Goal: Browse casually: Explore the website without a specific task or goal

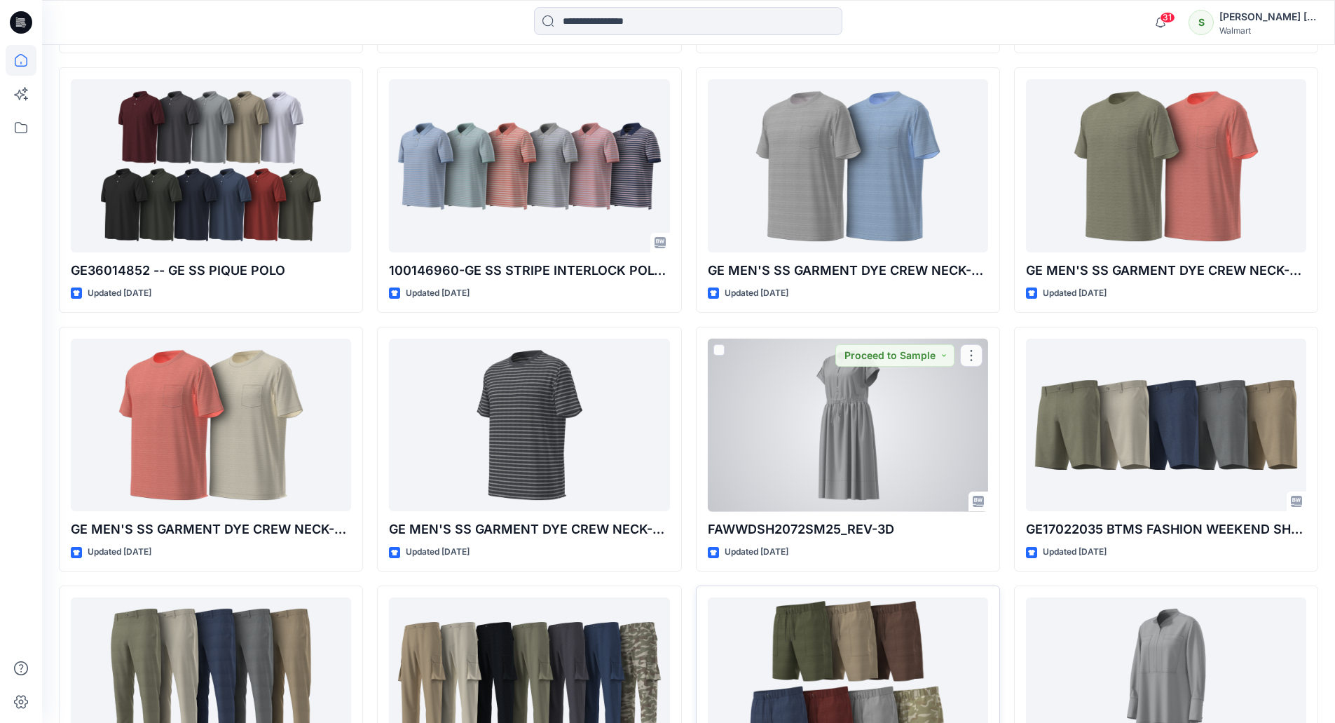
scroll to position [3697, 0]
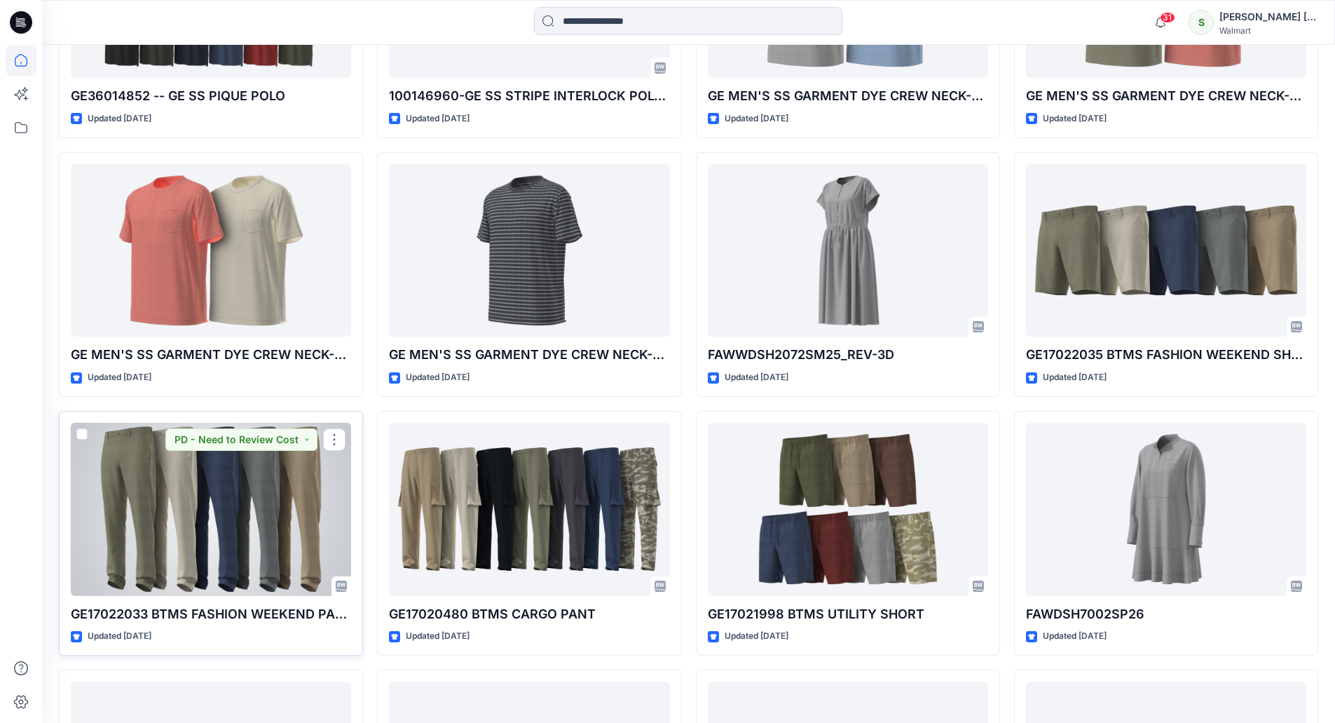
click at [225, 524] on div at bounding box center [211, 509] width 280 height 173
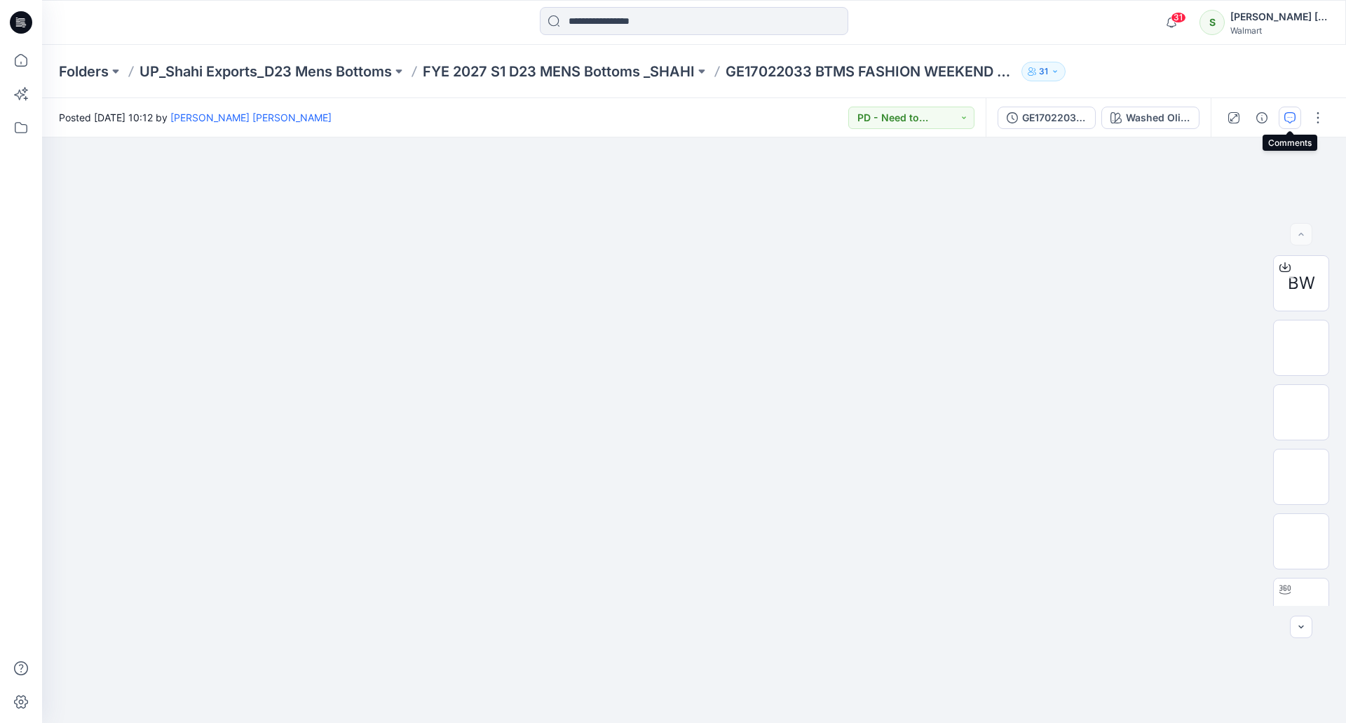
click at [1283, 118] on button "button" at bounding box center [1290, 118] width 22 height 22
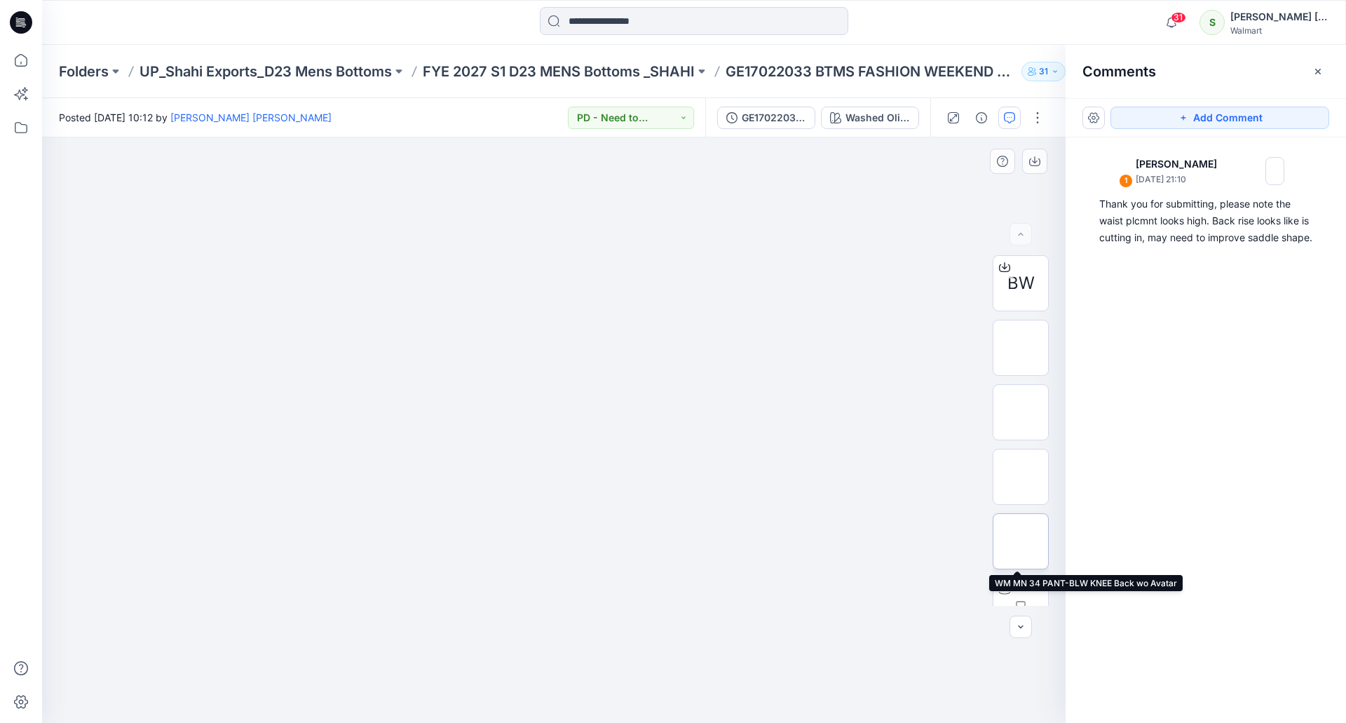
click at [1021, 541] on img at bounding box center [1021, 541] width 0 height 0
drag, startPoint x: 557, startPoint y: 225, endPoint x: 615, endPoint y: 390, distance: 174.7
click at [601, 137] on img at bounding box center [553, 137] width 701 height 0
drag, startPoint x: 540, startPoint y: 311, endPoint x: 587, endPoint y: 381, distance: 84.8
click at [587, 137] on img at bounding box center [553, 137] width 701 height 0
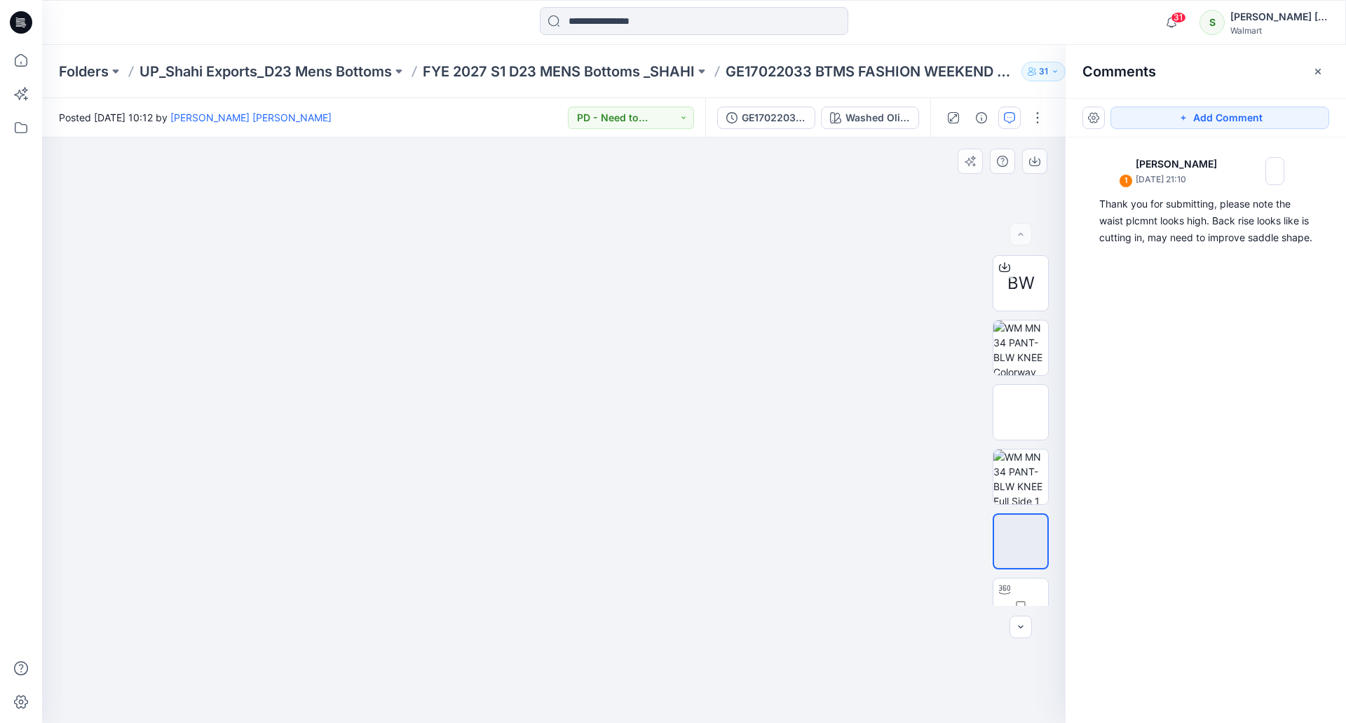
click at [808, 137] on img at bounding box center [553, 137] width 701 height 0
click at [995, 343] on img at bounding box center [1020, 347] width 55 height 55
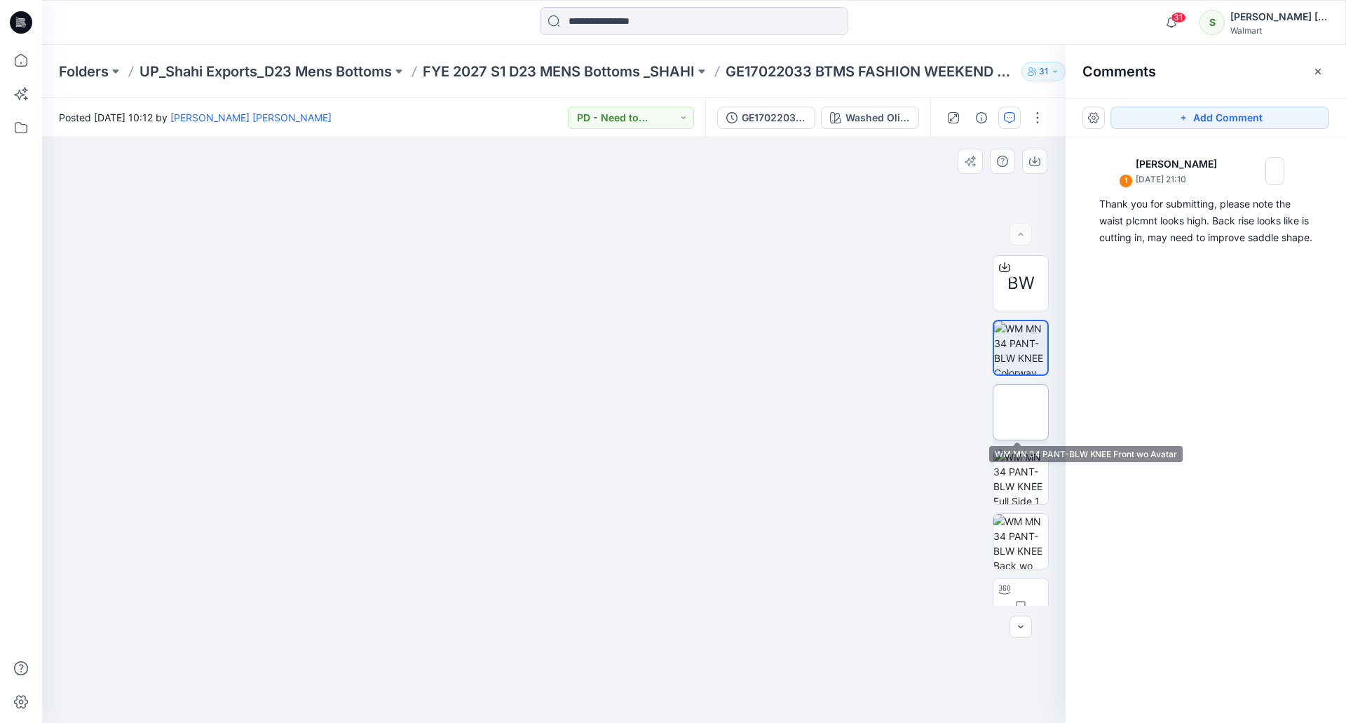
click at [1021, 412] on img at bounding box center [1021, 412] width 0 height 0
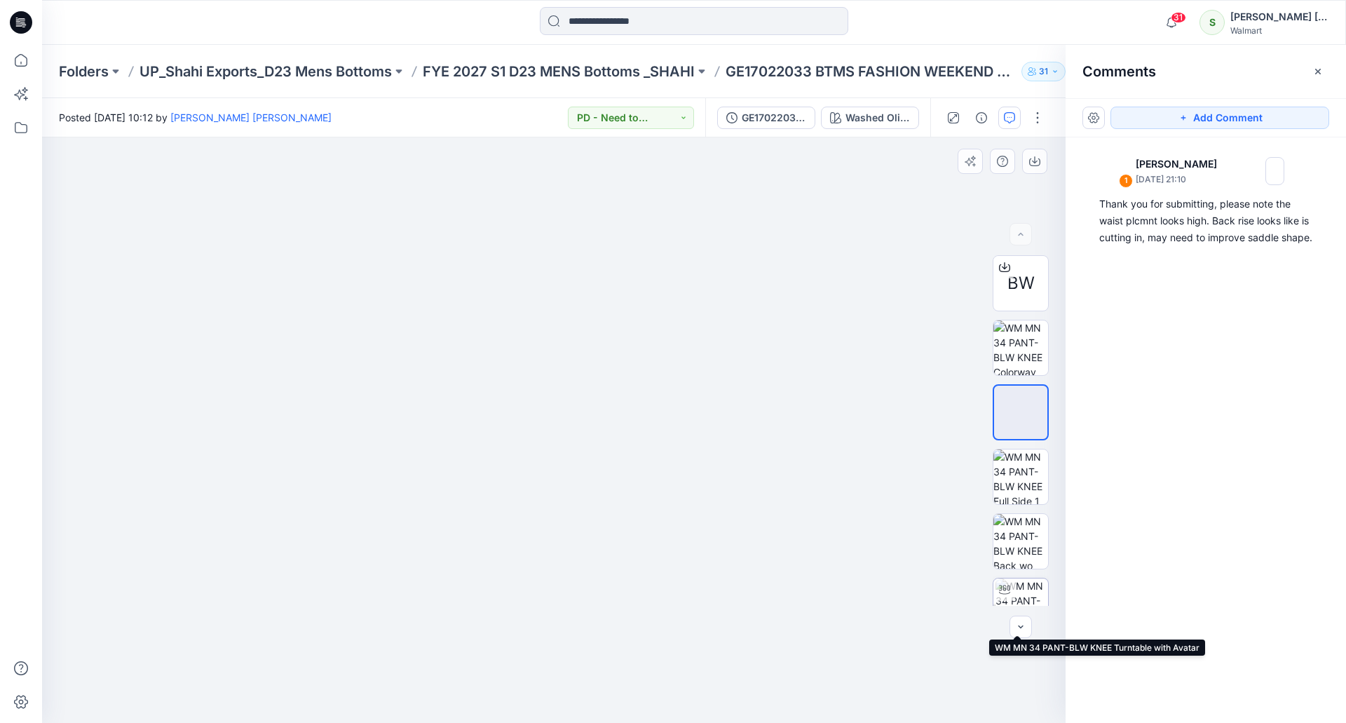
click at [1018, 585] on img at bounding box center [1021, 605] width 53 height 55
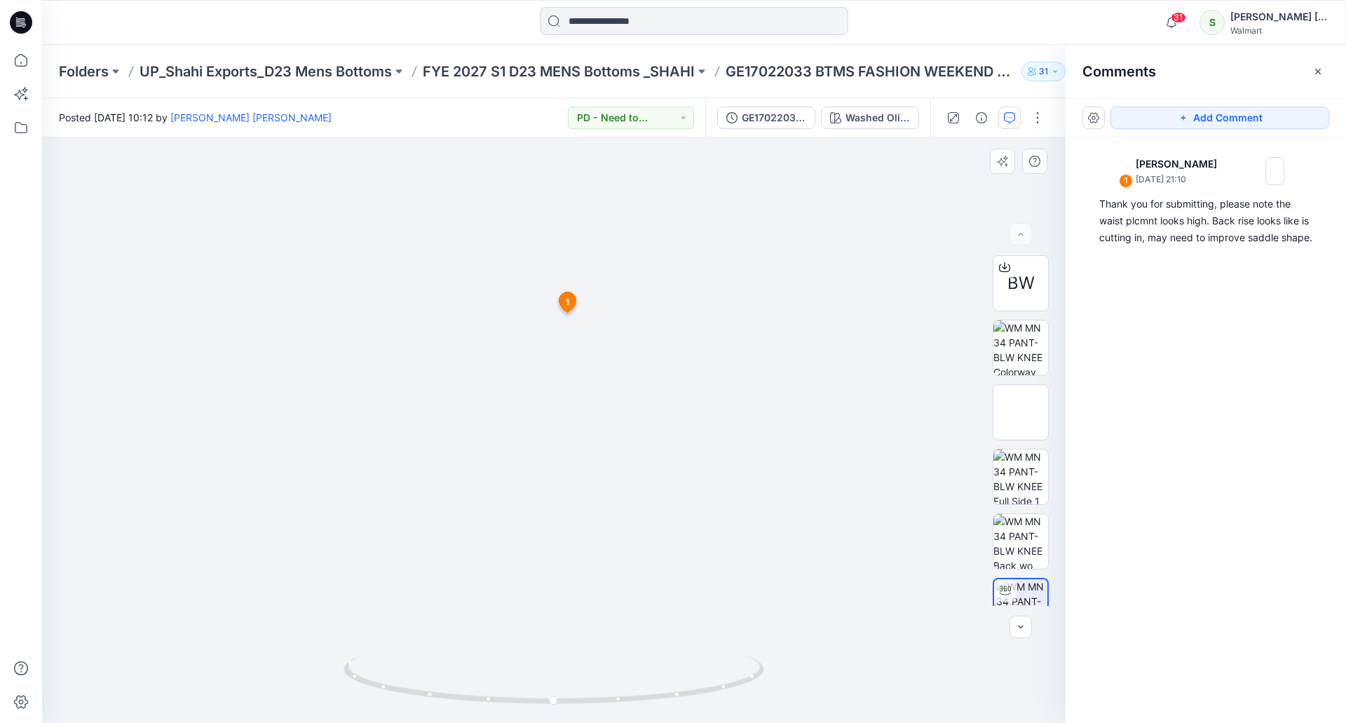
drag, startPoint x: 578, startPoint y: 534, endPoint x: 592, endPoint y: 432, distance: 103.3
click at [570, 247] on span "1" at bounding box center [570, 248] width 4 height 13
drag, startPoint x: 554, startPoint y: 484, endPoint x: 569, endPoint y: 400, distance: 84.6
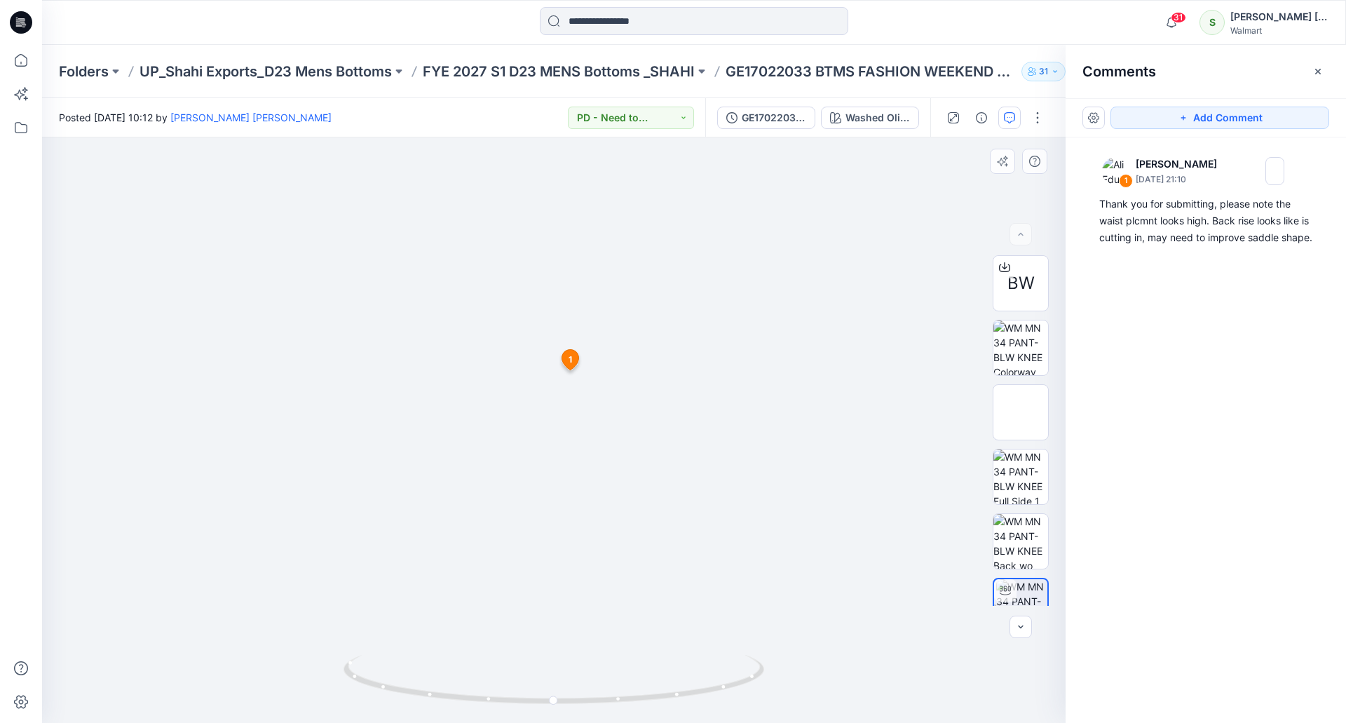
drag, startPoint x: 574, startPoint y: 444, endPoint x: 583, endPoint y: 368, distance: 76.9
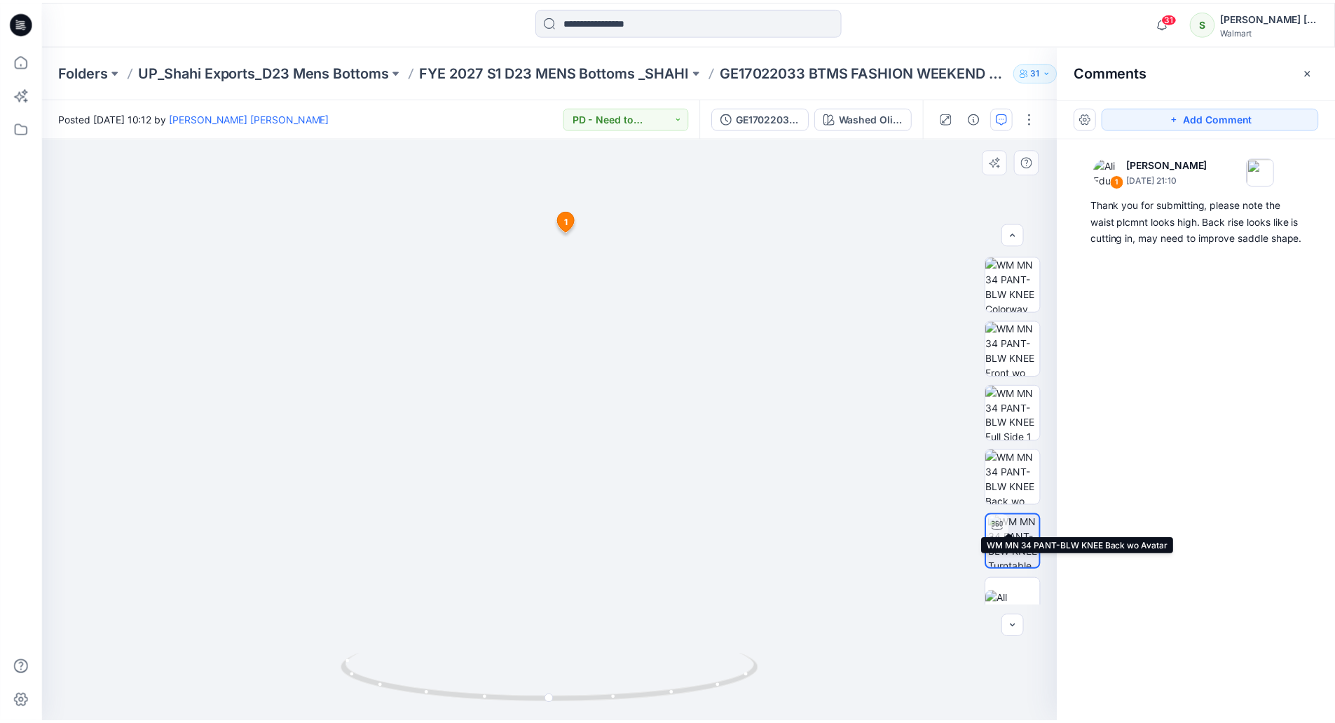
scroll to position [93, 0]
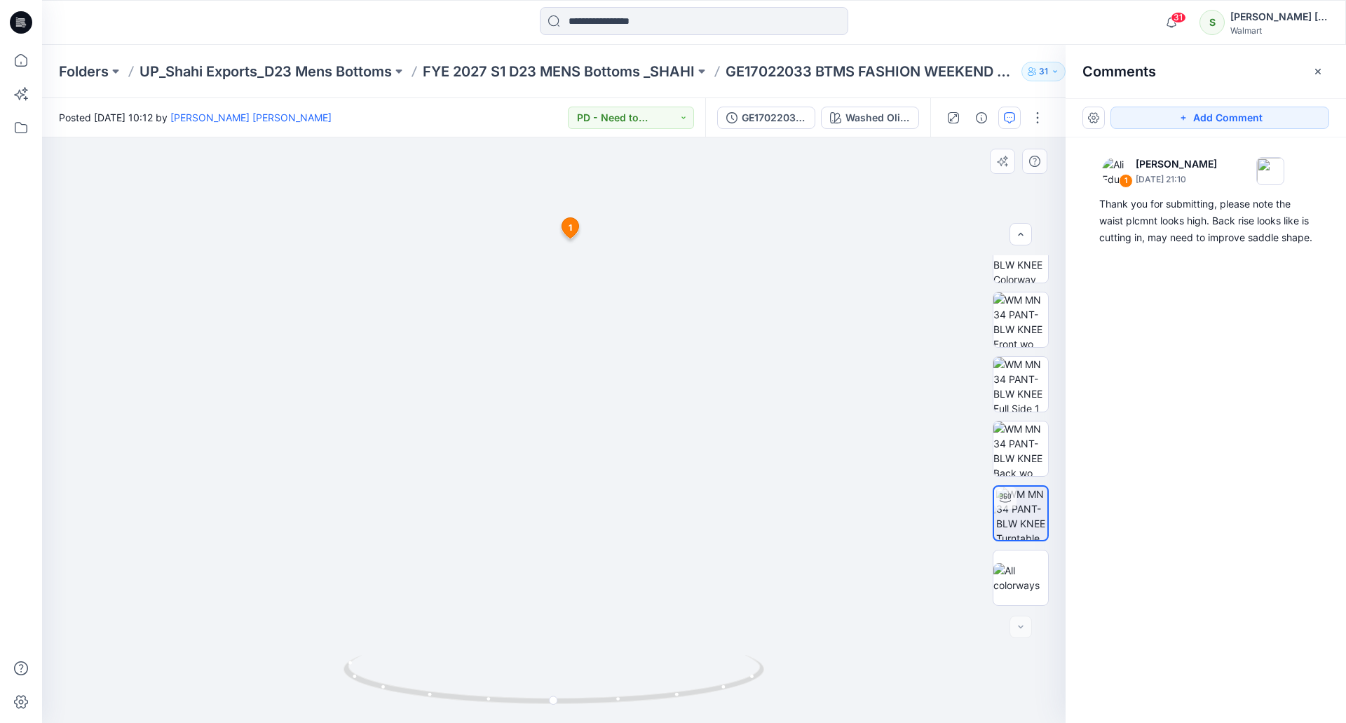
drag, startPoint x: 691, startPoint y: 459, endPoint x: 519, endPoint y: 463, distance: 172.5
drag, startPoint x: 554, startPoint y: 697, endPoint x: 771, endPoint y: 685, distance: 217.0
click at [771, 685] on div at bounding box center [553, 429] width 1023 height 585
drag, startPoint x: 29, startPoint y: 20, endPoint x: 39, endPoint y: 19, distance: 9.8
click at [29, 20] on icon at bounding box center [21, 22] width 22 height 22
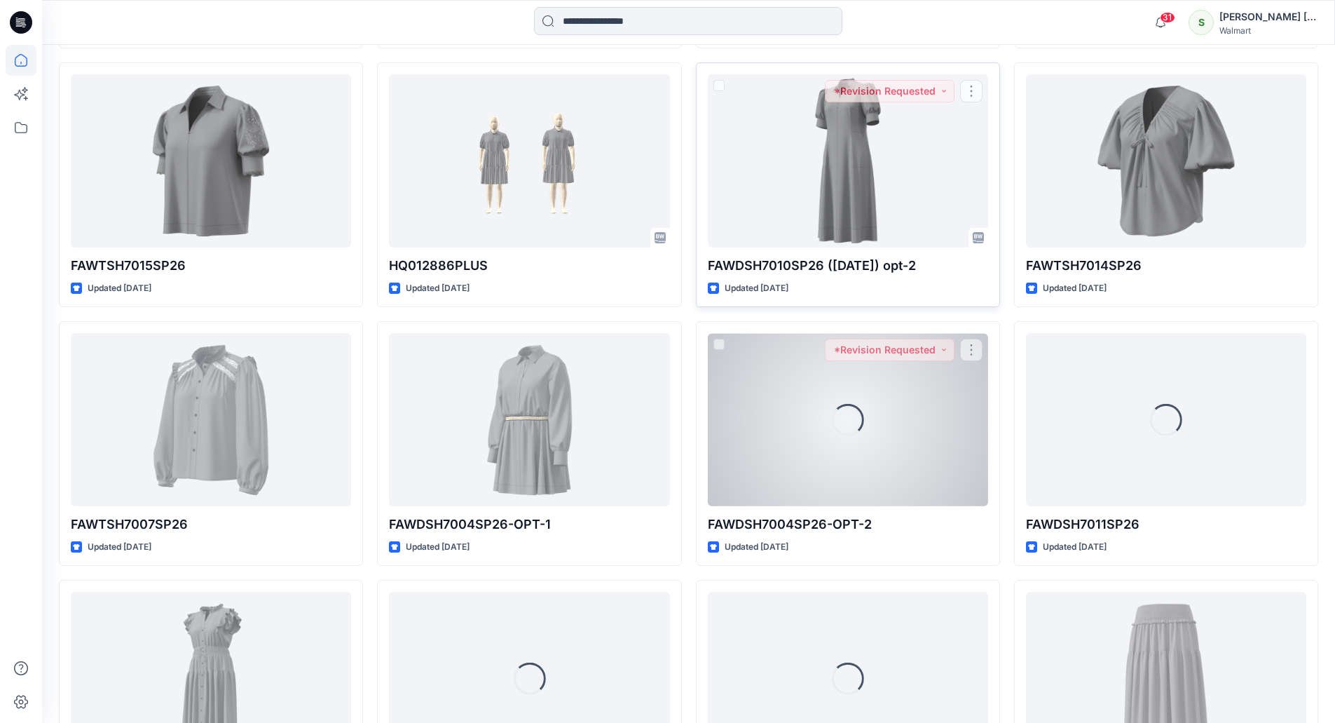
scroll to position [7153, 0]
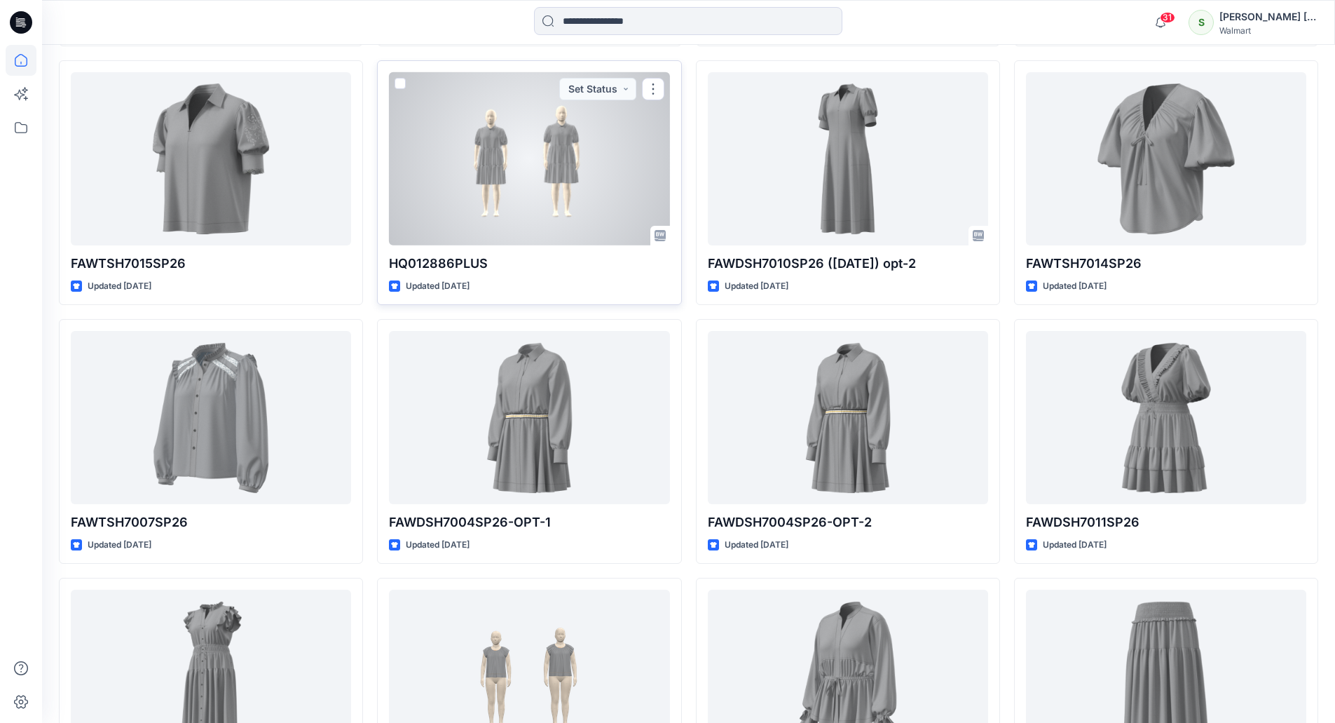
click at [537, 148] on div at bounding box center [529, 158] width 280 height 173
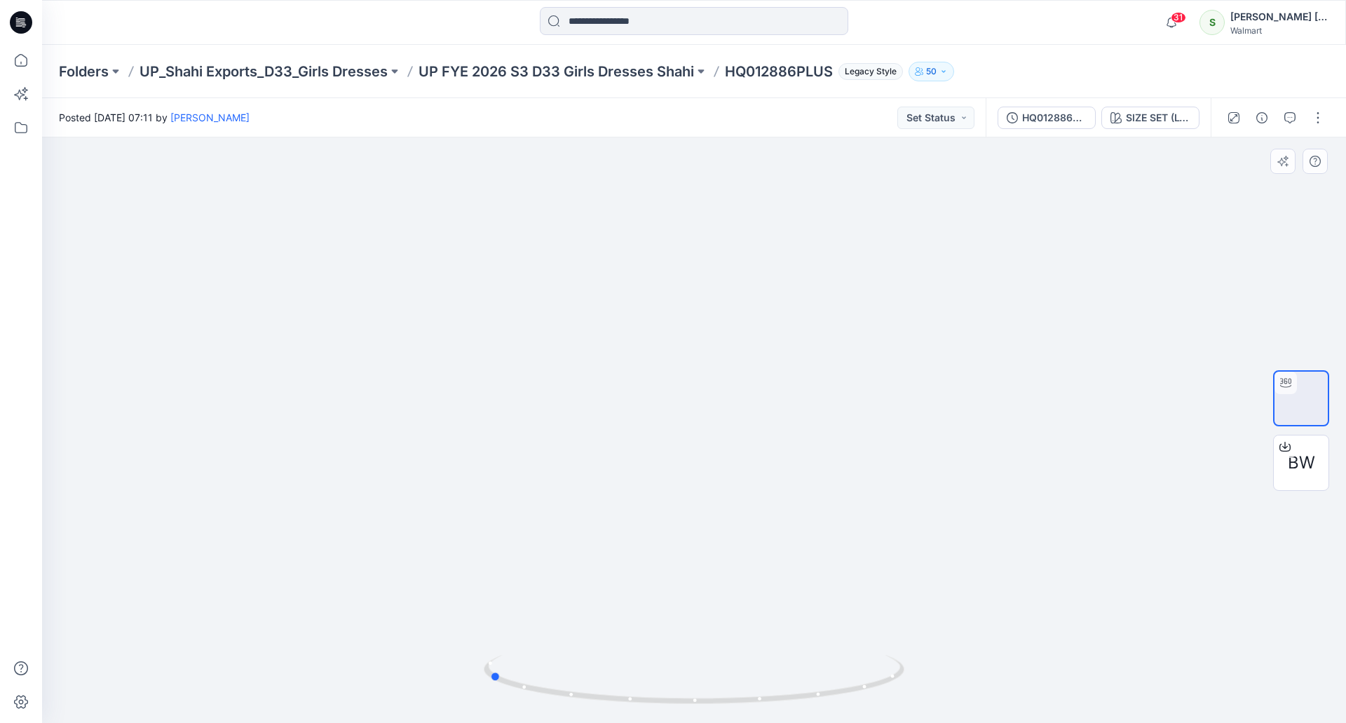
drag, startPoint x: 698, startPoint y: 704, endPoint x: 913, endPoint y: 688, distance: 215.8
click at [913, 688] on div at bounding box center [694, 429] width 1304 height 585
drag, startPoint x: 499, startPoint y: 677, endPoint x: 716, endPoint y: 712, distance: 220.0
click at [716, 712] on div at bounding box center [694, 688] width 421 height 70
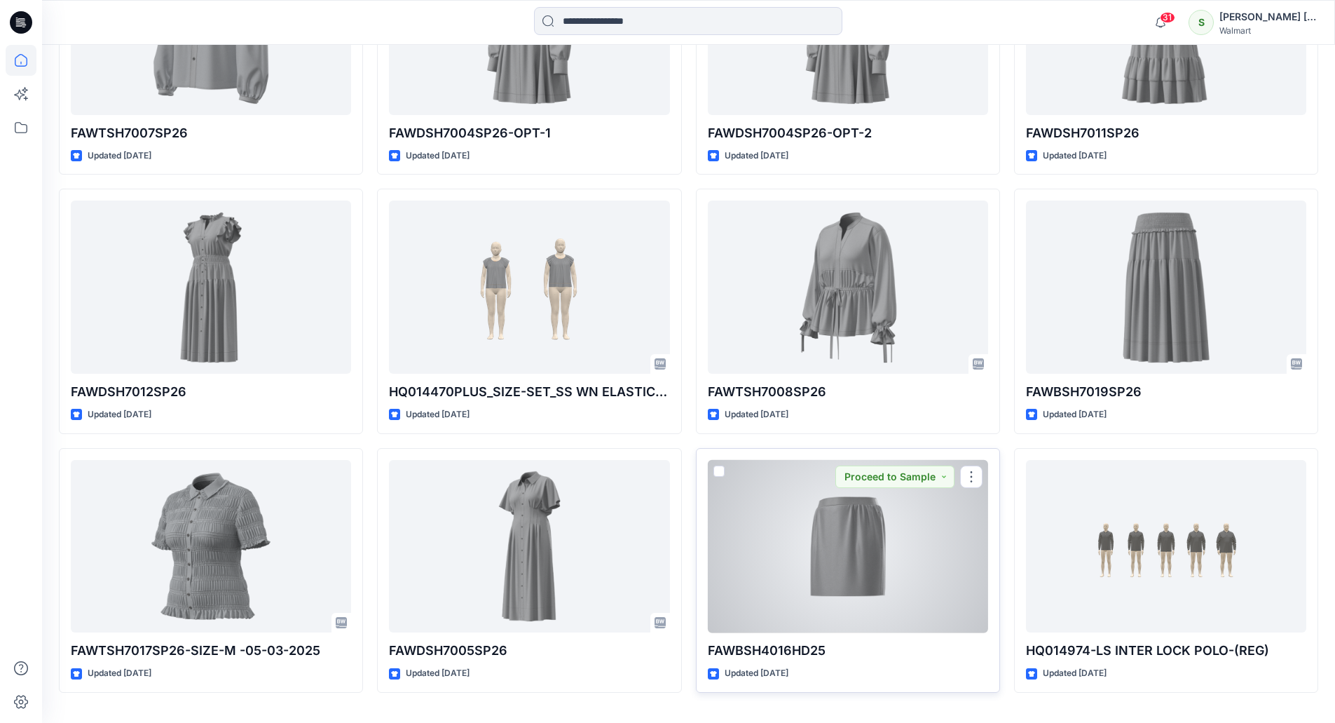
scroll to position [7579, 0]
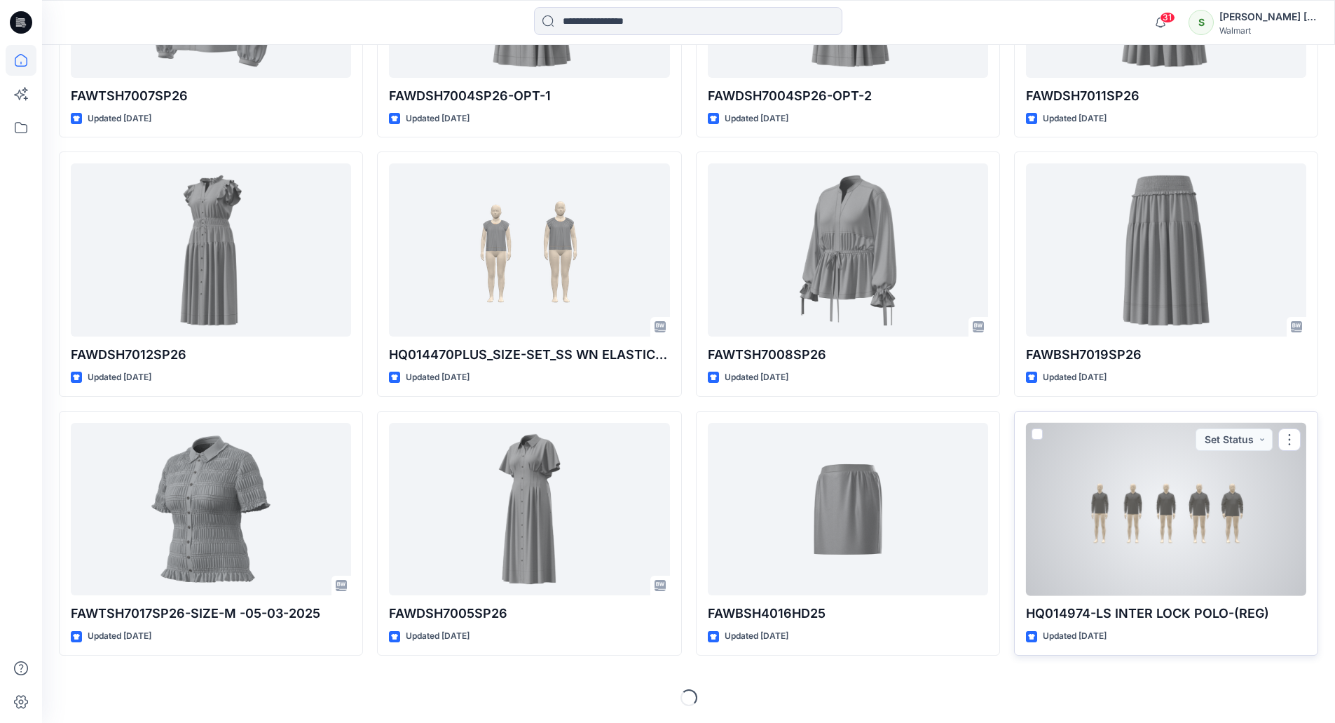
click at [1188, 508] on div at bounding box center [1166, 509] width 280 height 173
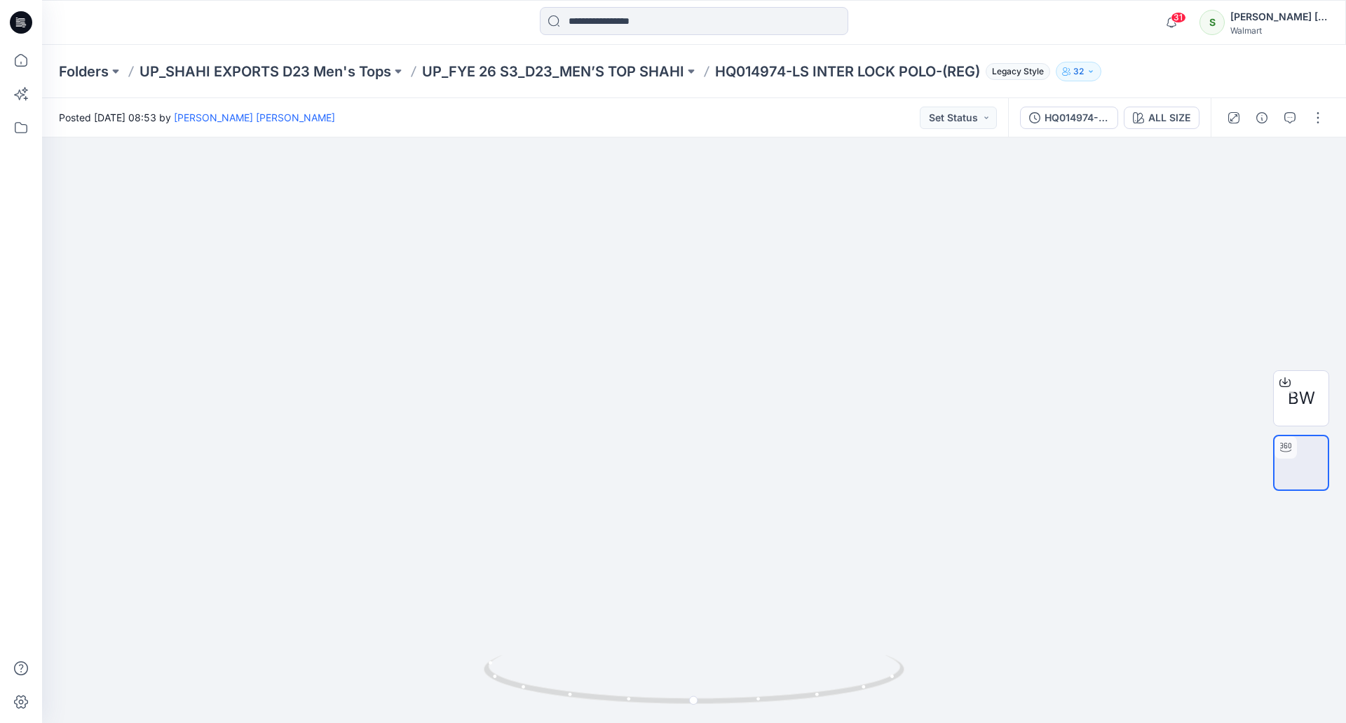
click at [13, 13] on icon at bounding box center [21, 22] width 22 height 45
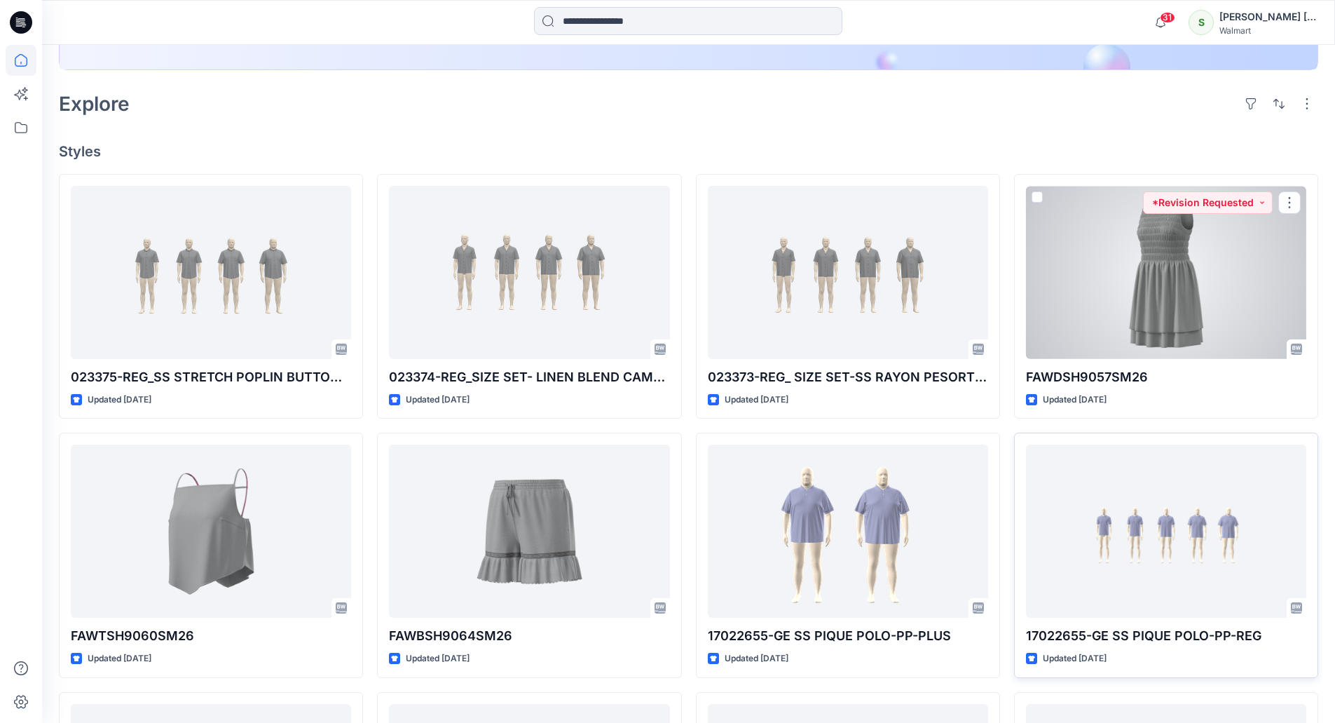
scroll to position [350, 0]
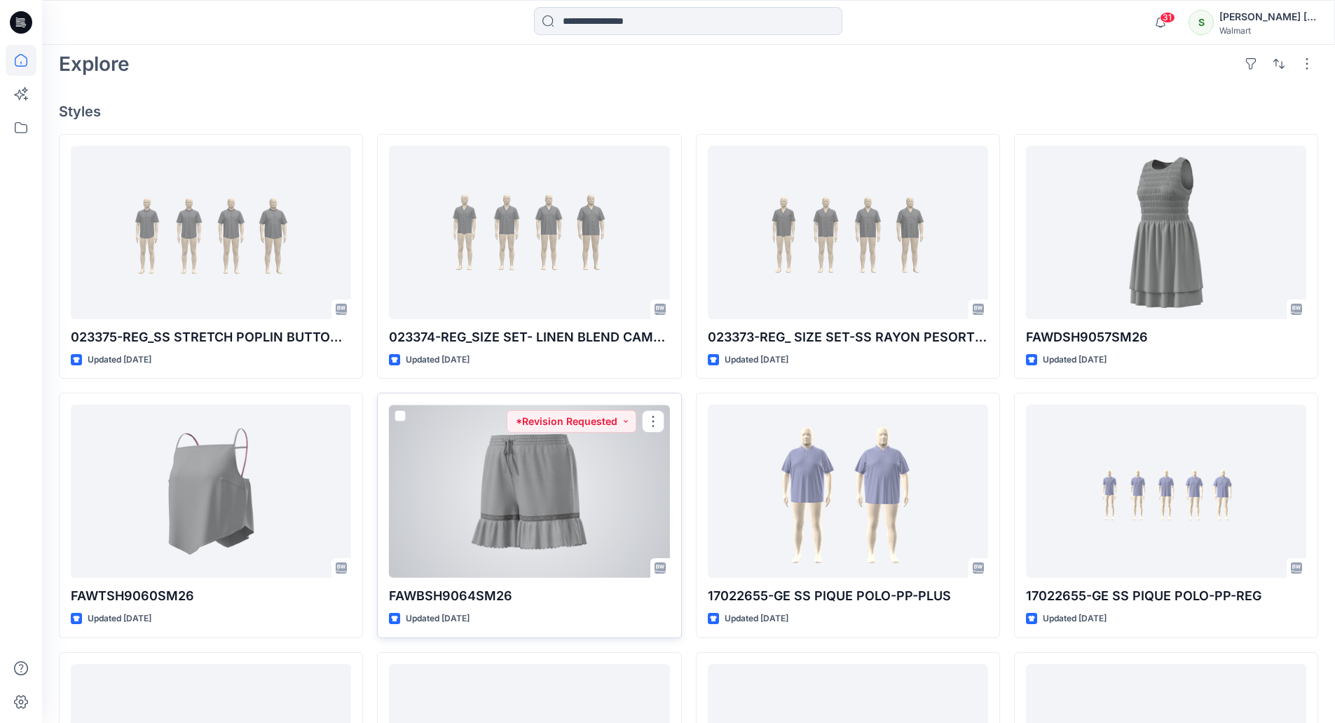
click at [513, 502] on div at bounding box center [529, 490] width 280 height 173
